Goal: Task Accomplishment & Management: Manage account settings

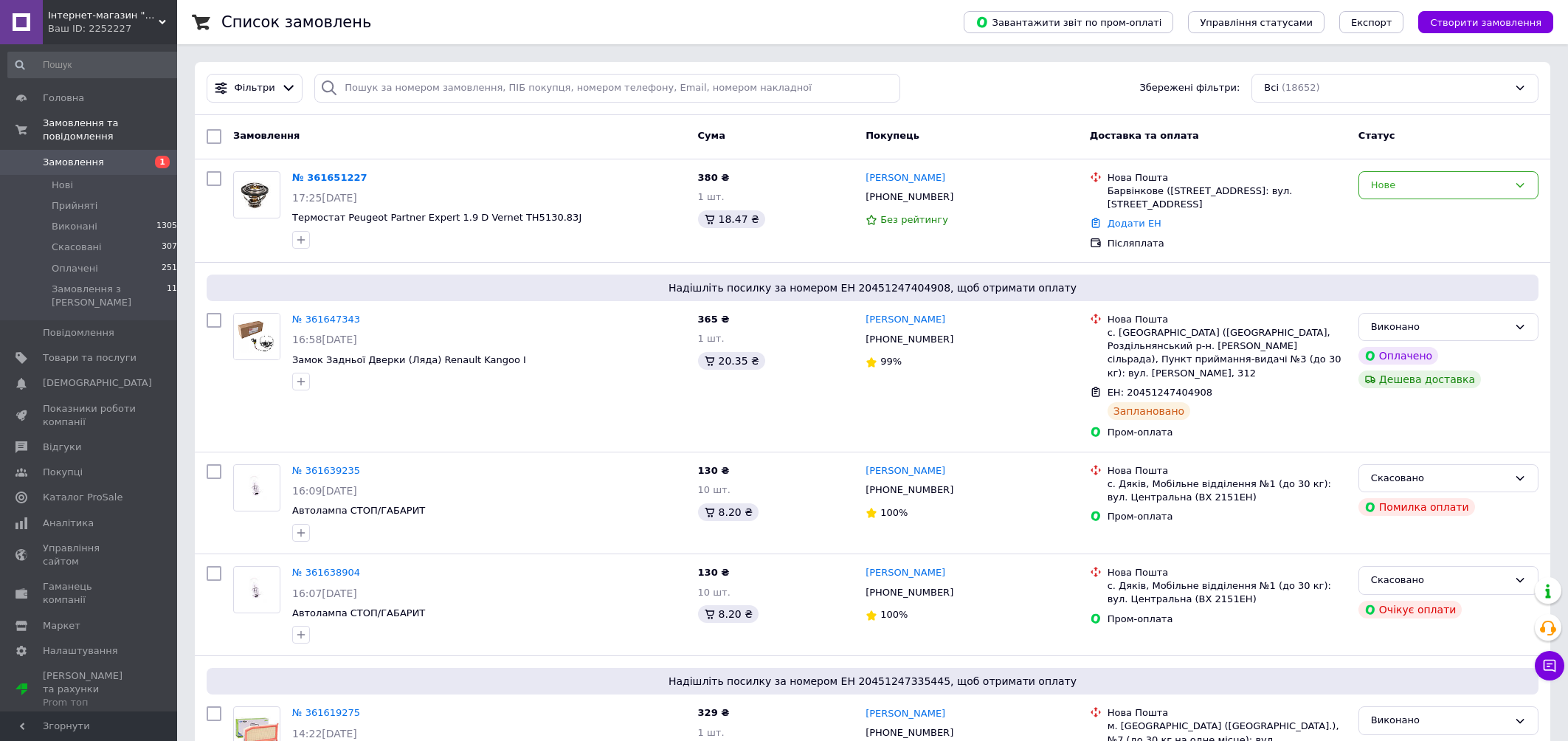
click at [378, 148] on div "Замовлення" at bounding box center [459, 137] width 465 height 27
click at [341, 179] on link "№ 361651227" at bounding box center [330, 177] width 75 height 11
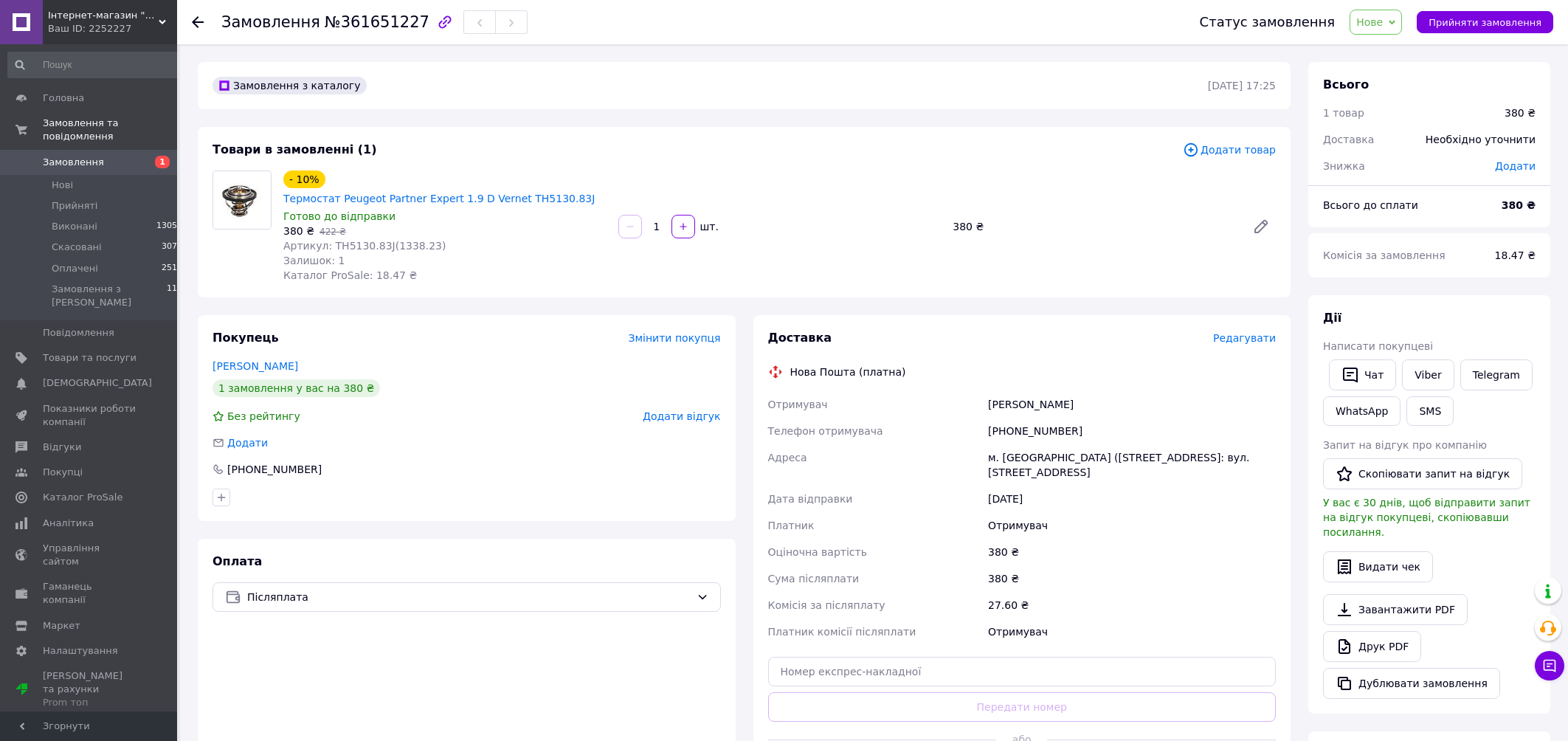
click at [373, 246] on span "Артикул: TH5130.83J(1338.23)" at bounding box center [365, 246] width 163 height 12
drag, startPoint x: 381, startPoint y: 245, endPoint x: 331, endPoint y: 245, distance: 50.0
click at [331, 245] on span "Артикул: TH5130.83J(1338.23)" at bounding box center [365, 246] width 163 height 12
click at [343, 245] on span "Артикул: TH5130.83J(1338.23)" at bounding box center [365, 246] width 163 height 12
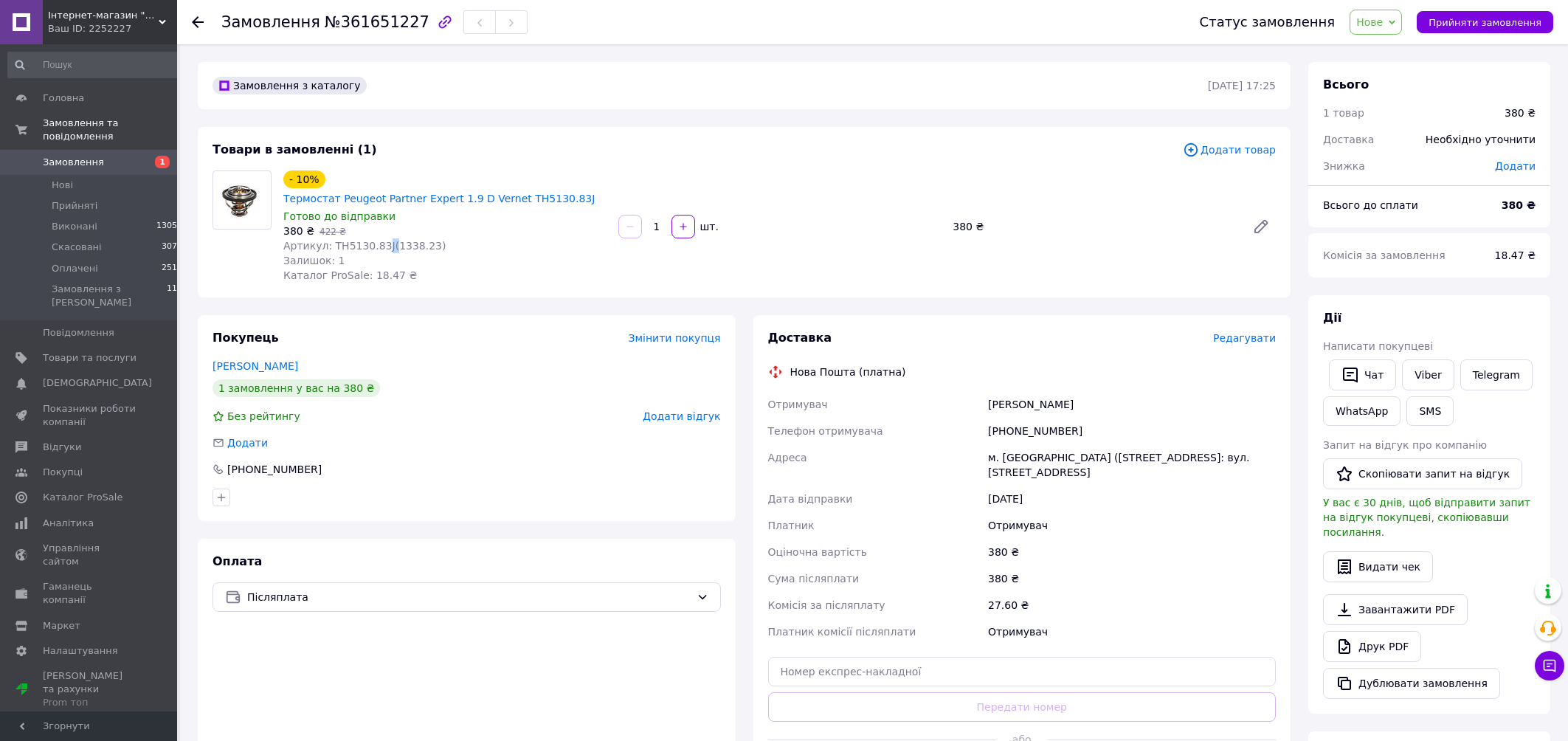
drag, startPoint x: 384, startPoint y: 244, endPoint x: 377, endPoint y: 245, distance: 7.1
click at [377, 245] on span "Артикул: TH5130.83J(1338.23)" at bounding box center [365, 246] width 163 height 12
click at [421, 235] on div "380 ₴   422 ₴" at bounding box center [444, 231] width 323 height 15
click at [380, 248] on span "Артикул: TH5130.83J(1338.23)" at bounding box center [365, 246] width 163 height 12
drag, startPoint x: 382, startPoint y: 246, endPoint x: 330, endPoint y: 249, distance: 52.1
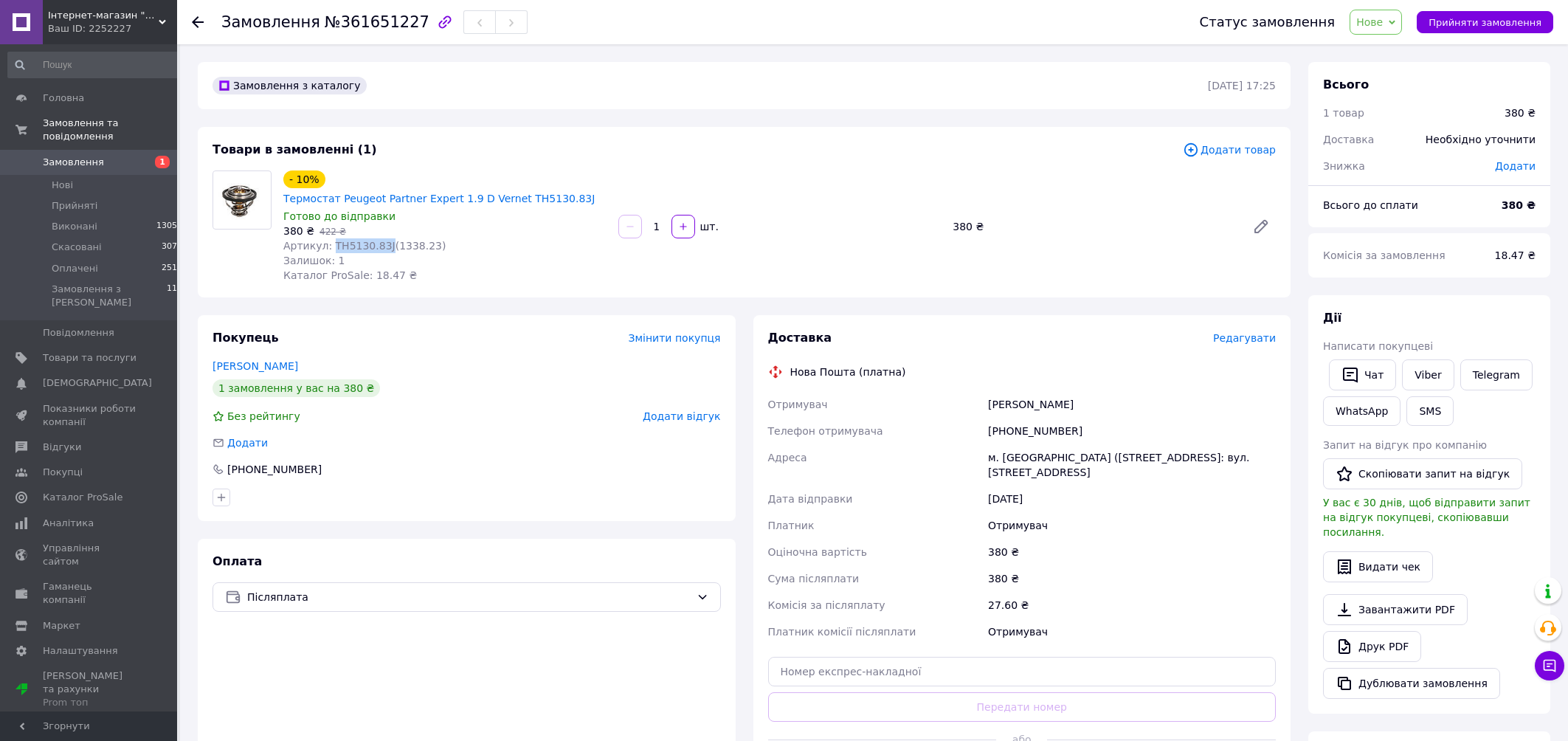
click at [330, 249] on span "Артикул: TH5130.83J(1338.23)" at bounding box center [365, 246] width 163 height 12
copy span "TH5130.83J"
drag, startPoint x: 1102, startPoint y: 410, endPoint x: 953, endPoint y: 417, distance: 149.2
click at [953, 417] on div "Отримувач [PERSON_NAME] Телефон отримувача [PHONE_NUMBER] Адреса [PERSON_NAME].…" at bounding box center [1022, 517] width 514 height 254
copy div "Отримувач [PERSON_NAME]"
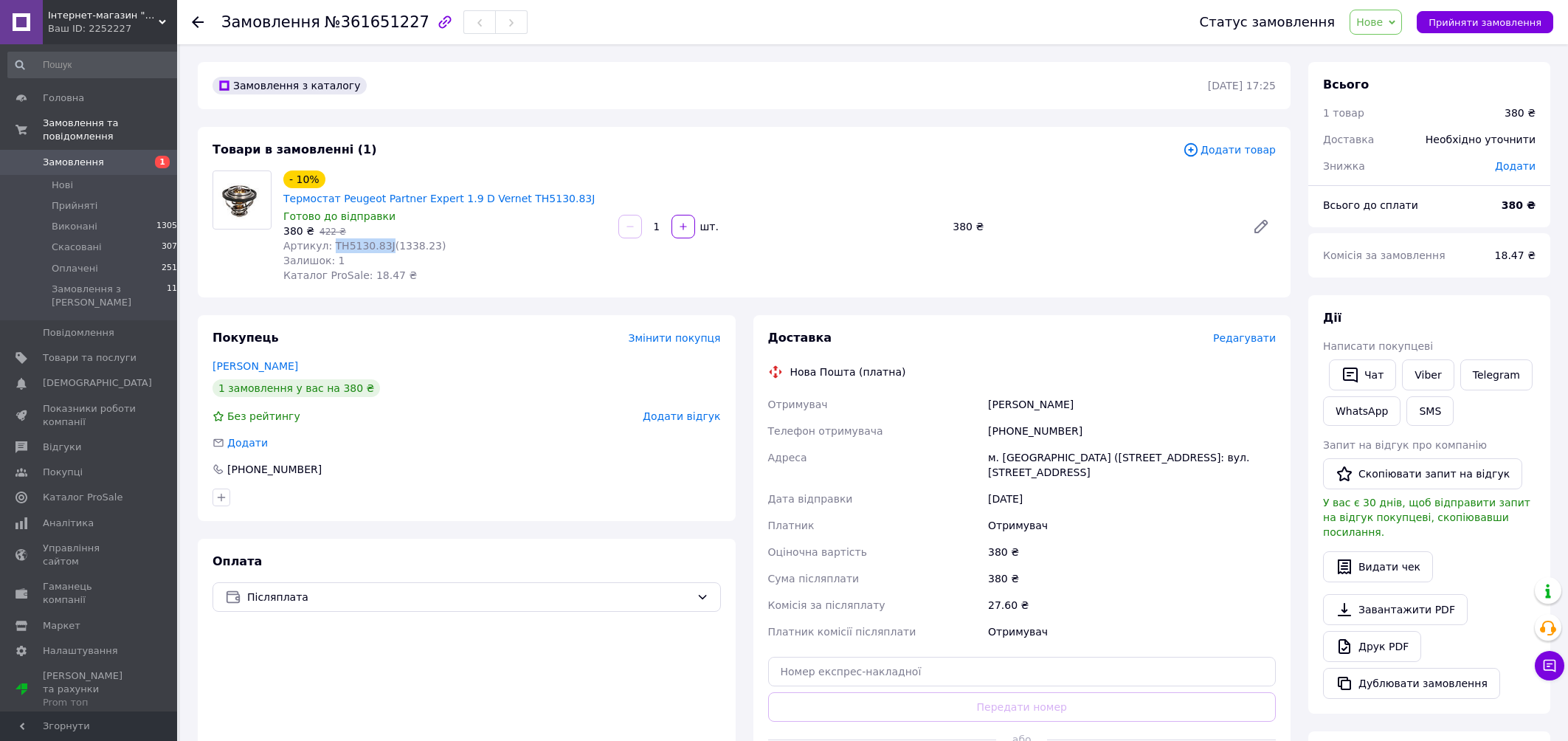
click at [698, 669] on div "Оплата Післяплата" at bounding box center [467, 670] width 538 height 263
drag, startPoint x: 1076, startPoint y: 433, endPoint x: 1010, endPoint y: 433, distance: 66.0
click at [1010, 433] on div "[PHONE_NUMBER]" at bounding box center [1132, 431] width 293 height 27
copy div "0663347918"
click at [1402, 15] on span "Нове" at bounding box center [1376, 22] width 52 height 25
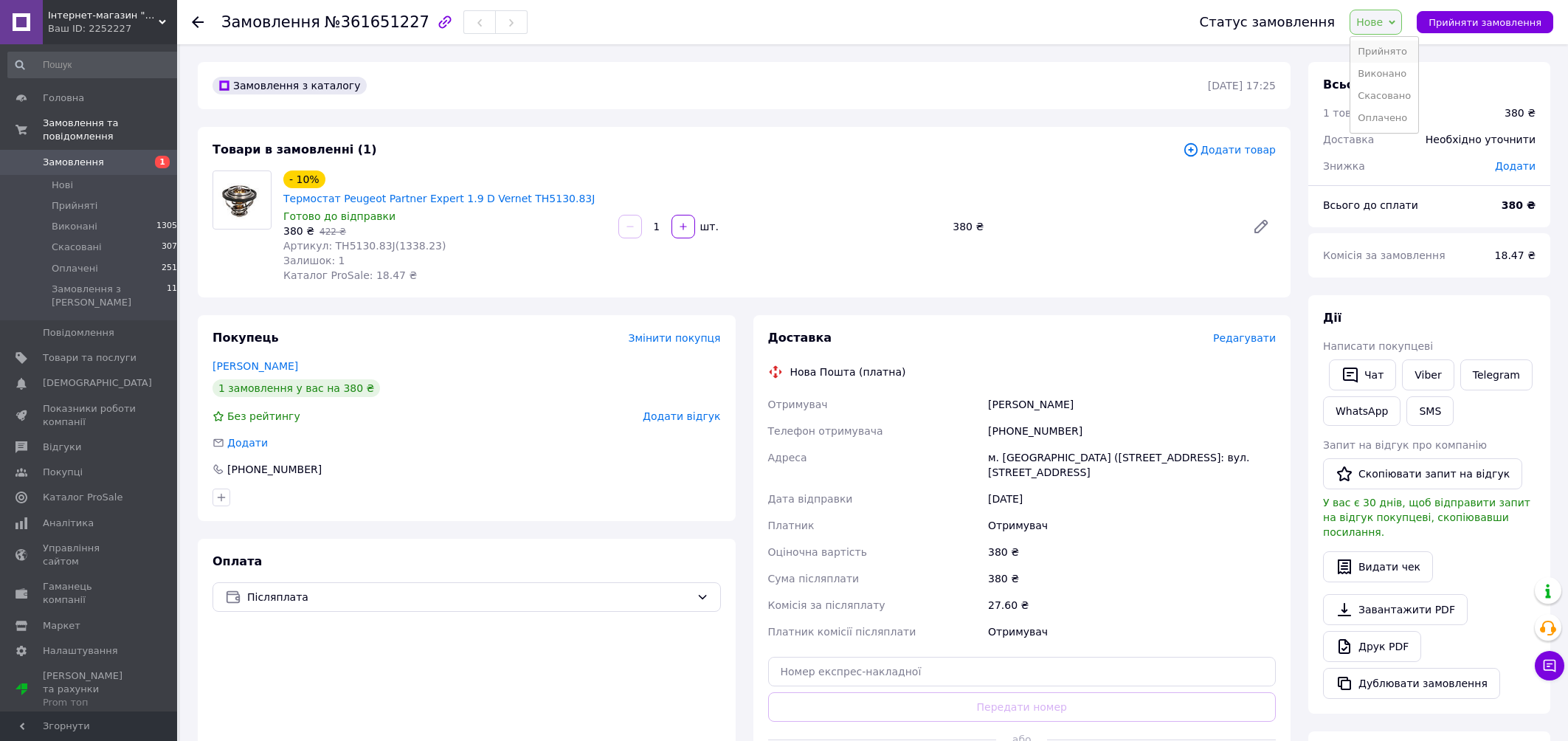
click at [1399, 45] on li "Прийнято" at bounding box center [1384, 51] width 68 height 22
click at [994, 273] on div "- 10% Термостат Peugeot Partner Expert 1.9 D Vernet TH5130.83J Готово до відпра…" at bounding box center [780, 226] width 1005 height 118
drag, startPoint x: 852, startPoint y: 371, endPoint x: 803, endPoint y: 371, distance: 49.0
click at [785, 373] on div "Нова Пошта (платна)" at bounding box center [1022, 372] width 516 height 15
copy div "Нова Пошта"
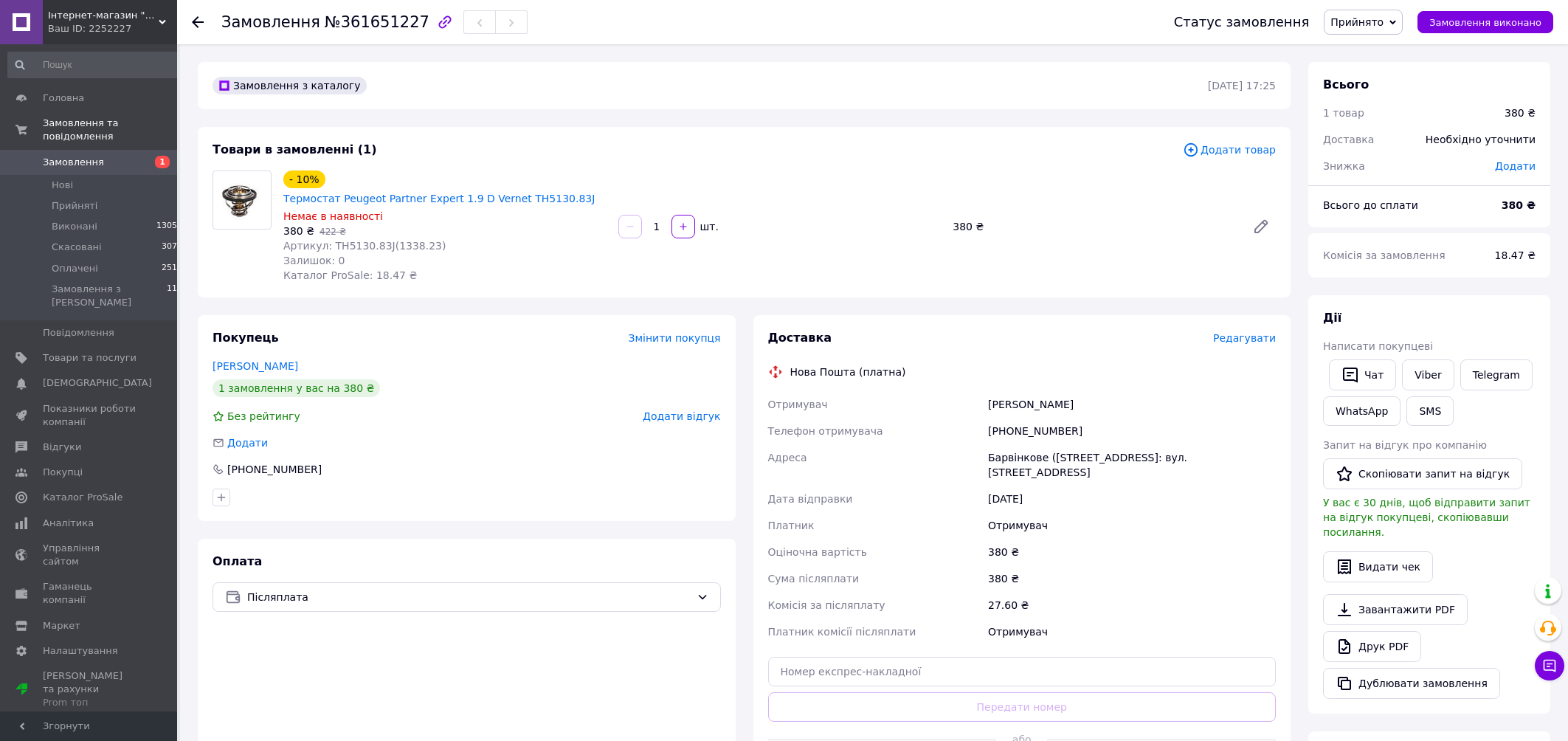
click at [1003, 459] on div "Барвінкове ([STREET_ADDRESS]: вул. [STREET_ADDRESS]" at bounding box center [1132, 464] width 293 height 41
copy div "Барвінкове"
click at [65, 163] on span "Замовлення" at bounding box center [73, 163] width 61 height 13
